Goal: Task Accomplishment & Management: Complete application form

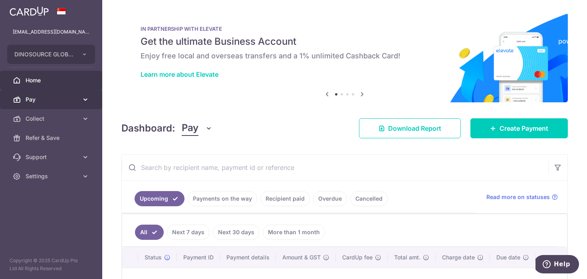
click at [83, 95] on link "Pay" at bounding box center [51, 99] width 102 height 19
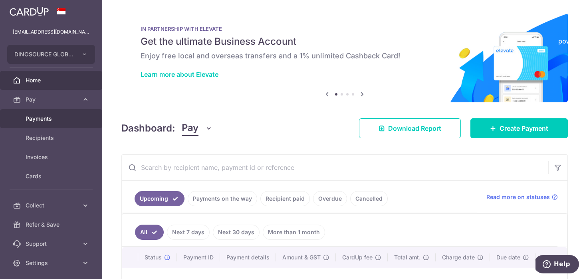
click at [49, 121] on span "Payments" at bounding box center [52, 119] width 53 height 8
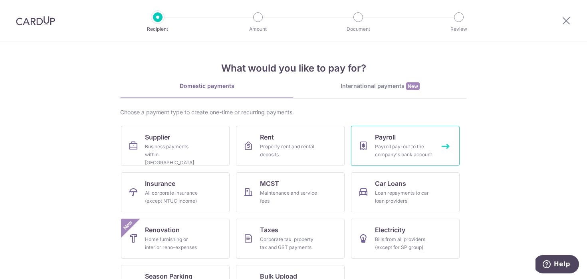
click at [397, 148] on div "Payroll pay-out to the company's bank account" at bounding box center [403, 150] width 57 height 16
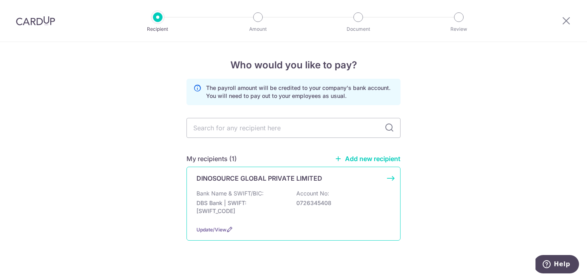
scroll to position [12, 0]
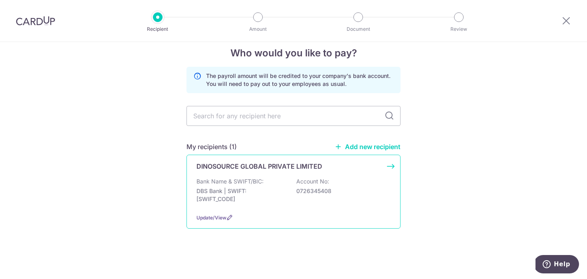
click at [271, 188] on p "DBS Bank | SWIFT: DBSSSGSGXXX" at bounding box center [240, 195] width 89 height 16
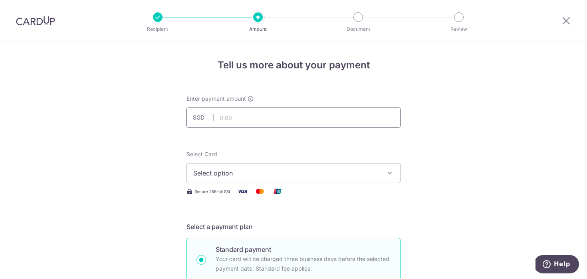
click at [258, 112] on input "text" at bounding box center [293, 117] width 214 height 20
click at [333, 174] on span "Select option" at bounding box center [286, 173] width 186 height 10
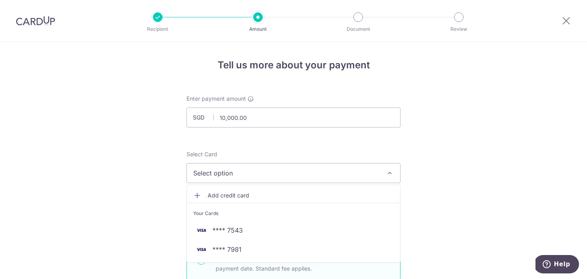
scroll to position [15, 0]
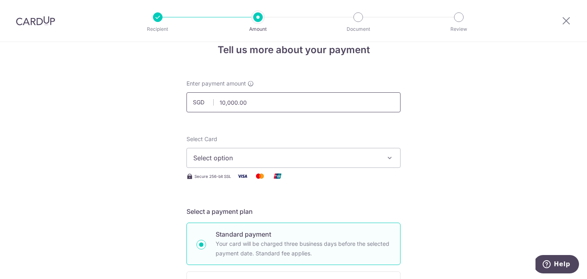
click at [354, 104] on input "10,000.00" at bounding box center [293, 102] width 214 height 20
click at [236, 99] on input "10000.00" at bounding box center [293, 102] width 214 height 20
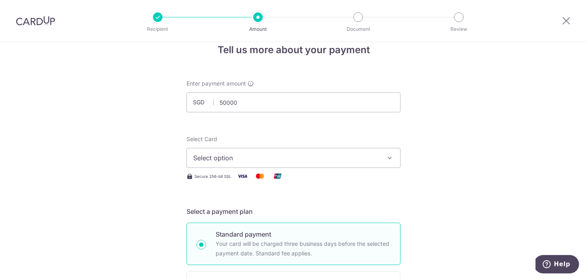
type input "50,000.00"
click at [213, 153] on button "Select option" at bounding box center [293, 158] width 214 height 20
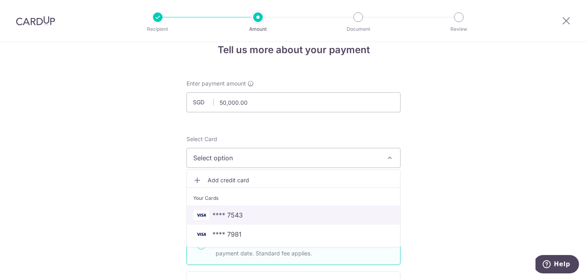
click at [219, 212] on span "**** 7543" at bounding box center [227, 215] width 30 height 10
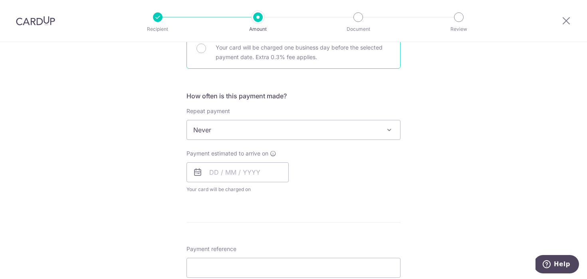
scroll to position [261, 0]
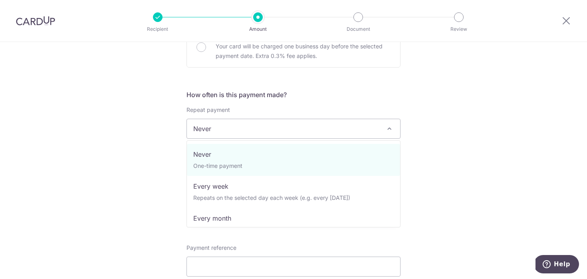
click at [286, 122] on span "Never" at bounding box center [293, 128] width 213 height 19
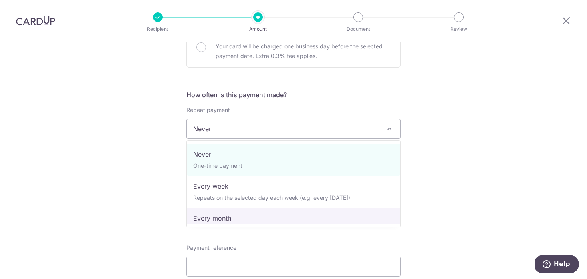
select select "3"
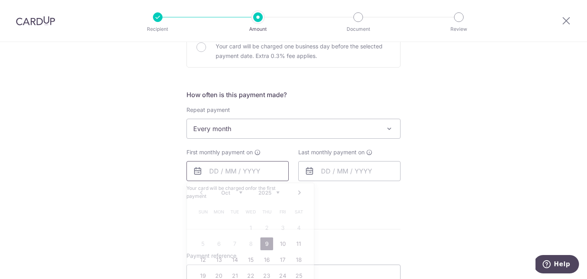
click at [253, 169] on input "text" at bounding box center [237, 171] width 102 height 20
click at [267, 242] on link "9" at bounding box center [266, 243] width 13 height 13
type input "[DATE]"
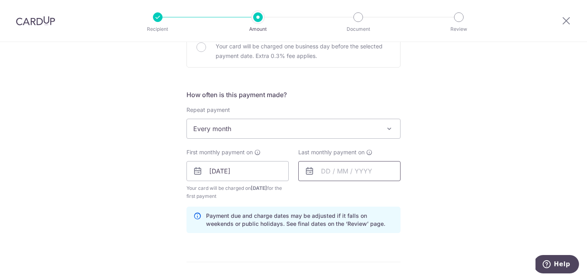
click at [334, 176] on input "text" at bounding box center [349, 171] width 102 height 20
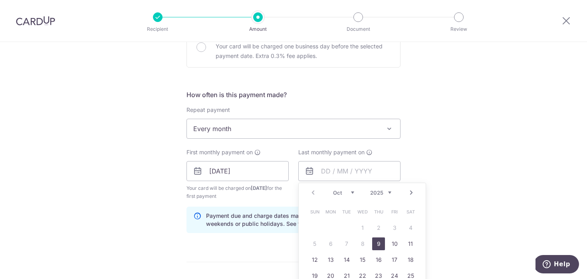
click at [409, 196] on link "Next" at bounding box center [411, 193] width 10 height 10
click at [364, 239] on link "11" at bounding box center [362, 243] width 13 height 13
type input "11/02/2026"
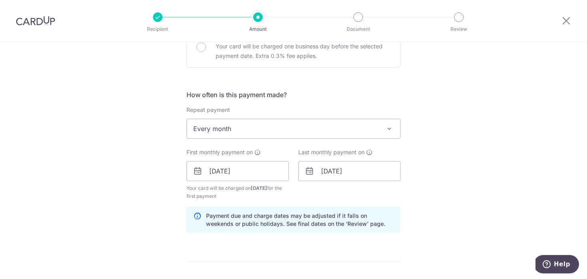
click at [472, 176] on div "Tell us more about your payment Enter payment amount SGD 50,000.00 50000.00 Sel…" at bounding box center [293, 185] width 587 height 808
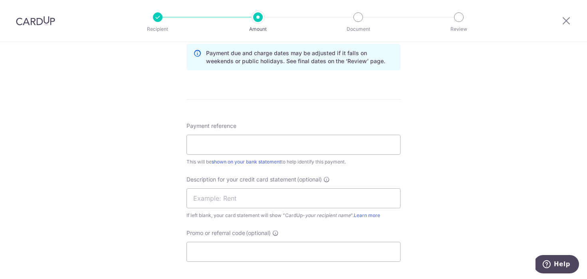
scroll to position [468, 0]
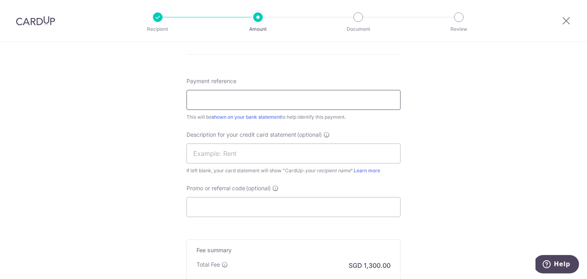
click at [255, 103] on input "Payment reference" at bounding box center [293, 100] width 214 height 20
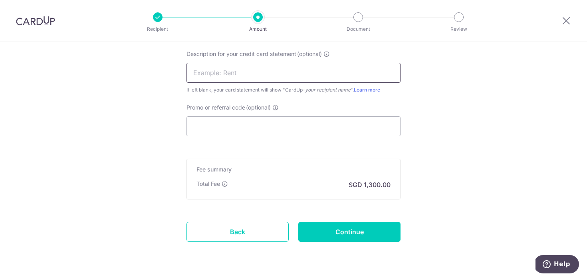
scroll to position [548, 0]
type input "KK TEH PAYROLL"
click at [270, 125] on input "Promo or referral code (optional)" at bounding box center [293, 127] width 214 height 20
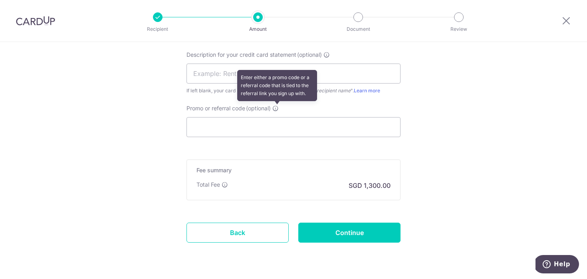
click at [279, 109] on icon at bounding box center [275, 108] width 6 height 6
click at [279, 117] on input "Promo or referral code (optional) Enter either a promo code or a referral code …" at bounding box center [293, 127] width 214 height 20
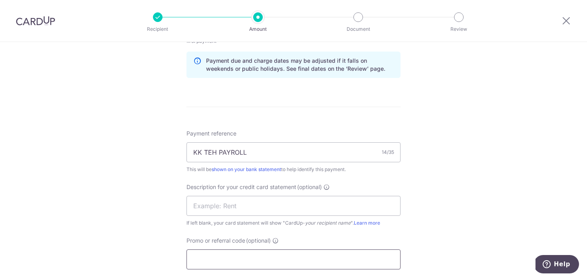
scroll to position [572, 0]
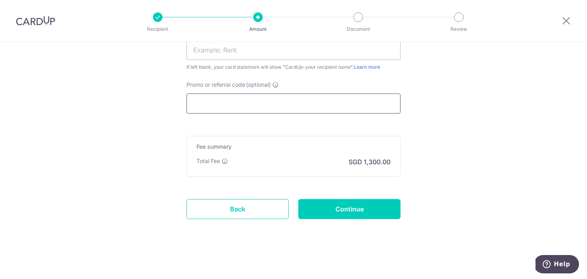
paste input "BREC179"
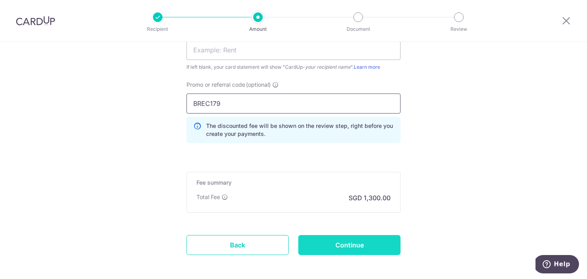
type input "BREC179"
click at [362, 240] on input "Continue" at bounding box center [349, 245] width 102 height 20
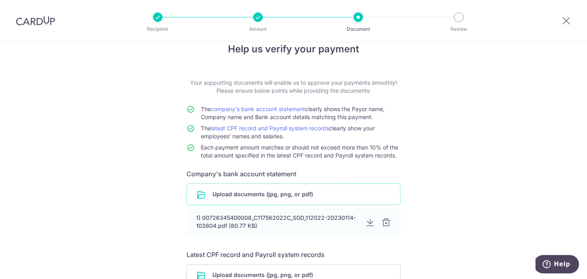
scroll to position [93, 0]
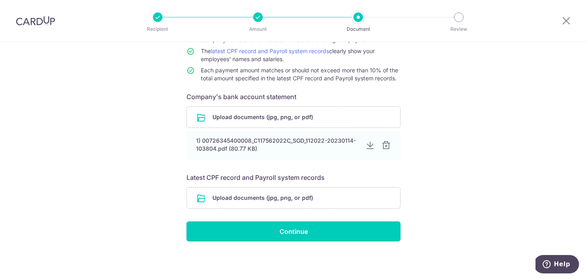
click at [273, 235] on input "Continue" at bounding box center [293, 231] width 214 height 20
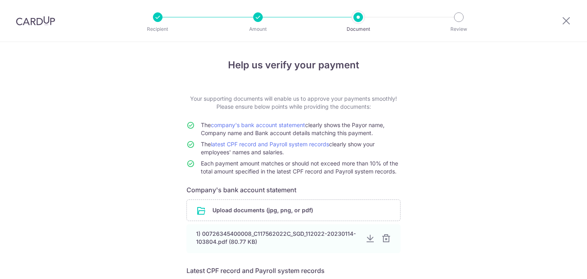
scroll to position [69, 0]
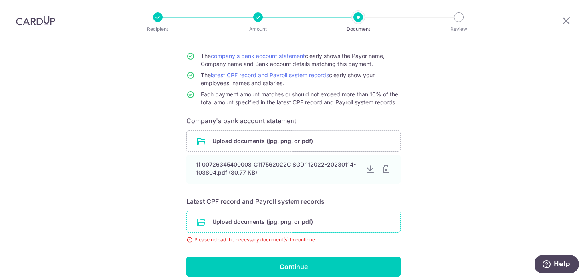
click at [258, 230] on input "file" at bounding box center [293, 221] width 213 height 21
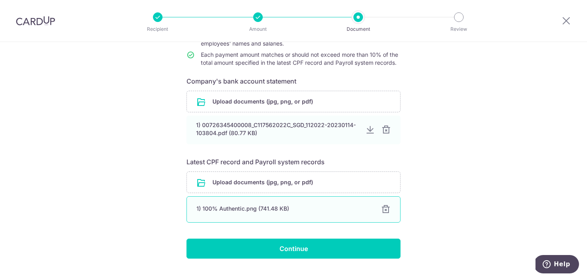
scroll to position [126, 0]
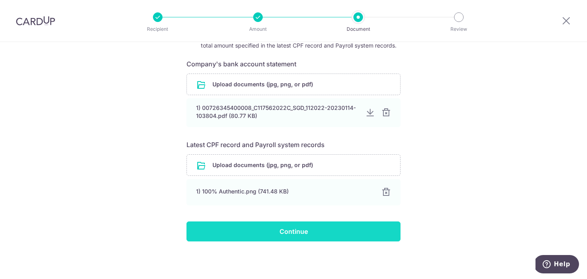
click at [333, 232] on input "Continue" at bounding box center [293, 231] width 214 height 20
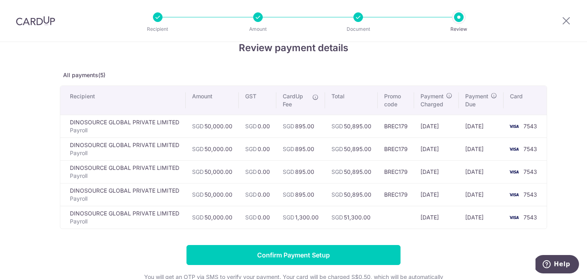
scroll to position [20, 0]
